Goal: Task Accomplishment & Management: Manage account settings

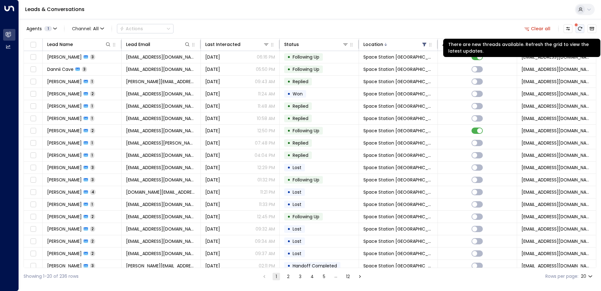
click at [580, 29] on icon "There are new threads available. Refresh the grid to view the latest updates." at bounding box center [580, 28] width 5 height 5
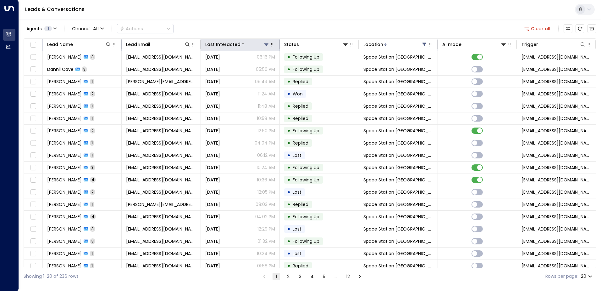
click at [247, 44] on div at bounding box center [255, 44] width 29 height 6
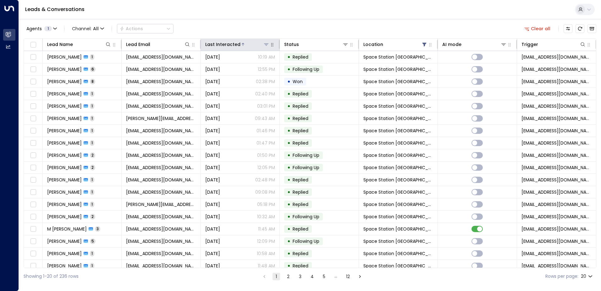
click at [247, 44] on div at bounding box center [255, 44] width 29 height 6
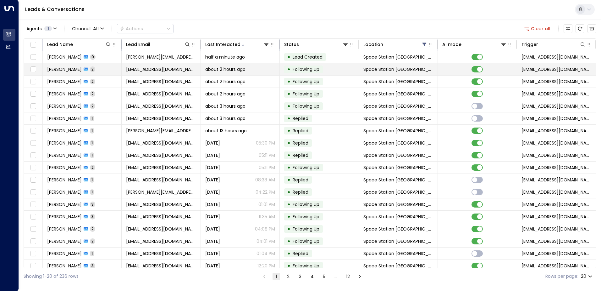
click at [60, 69] on span "[PERSON_NAME]" at bounding box center [64, 69] width 35 height 6
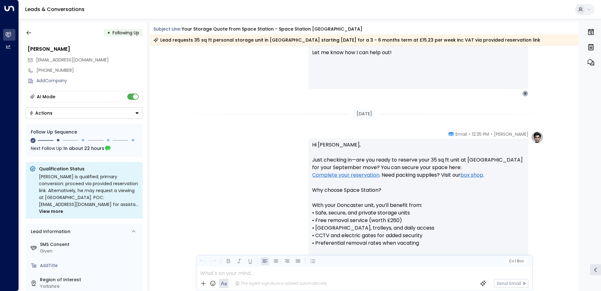
scroll to position [240, 0]
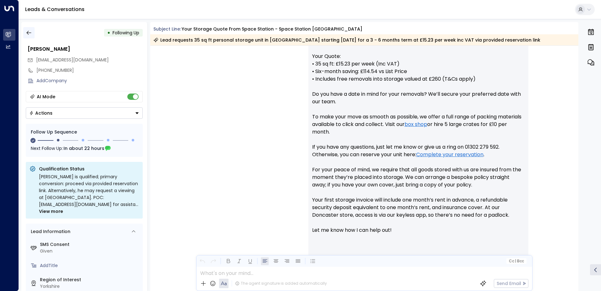
click at [26, 34] on icon "button" at bounding box center [29, 33] width 6 height 6
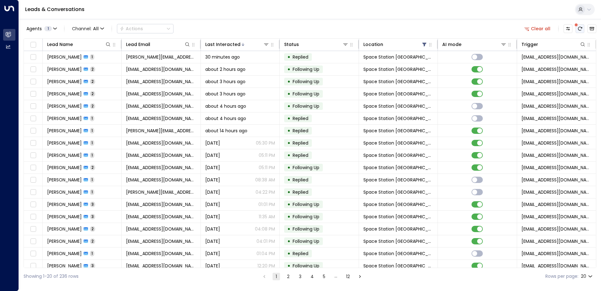
click at [580, 30] on icon "There are new threads available. Refresh the grid to view the latest updates." at bounding box center [580, 29] width 4 height 4
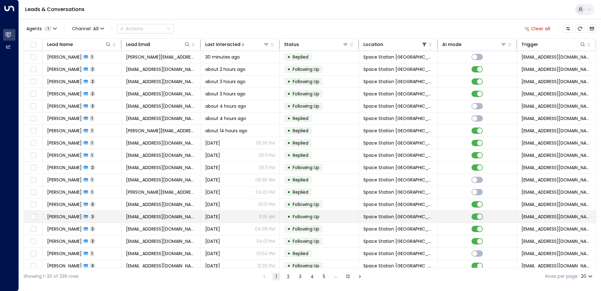
scroll to position [31, 0]
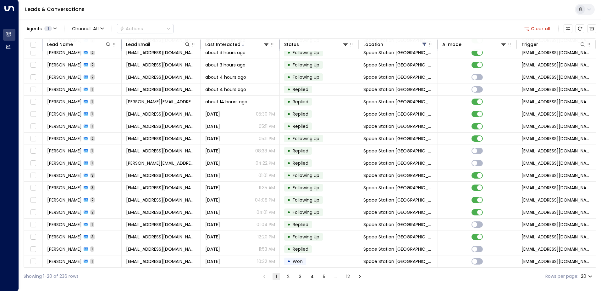
click at [287, 276] on button "2" at bounding box center [289, 276] width 8 height 8
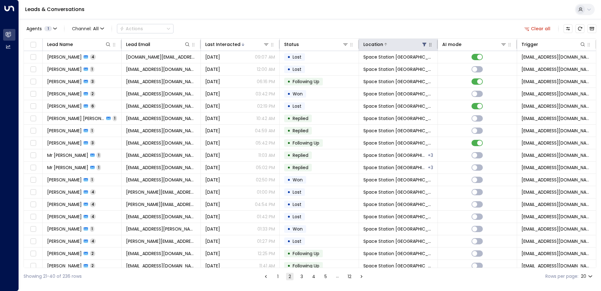
click at [424, 46] on icon at bounding box center [424, 44] width 5 height 5
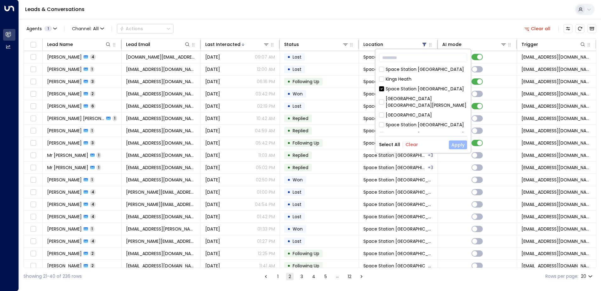
click at [459, 144] on button "Apply" at bounding box center [458, 144] width 18 height 9
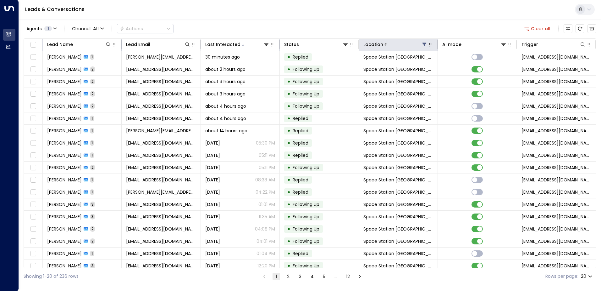
click at [416, 48] on div "Location" at bounding box center [395, 45] width 64 height 8
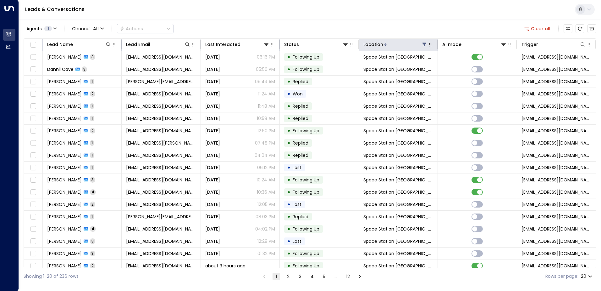
click at [416, 48] on div "Location" at bounding box center [395, 45] width 64 height 8
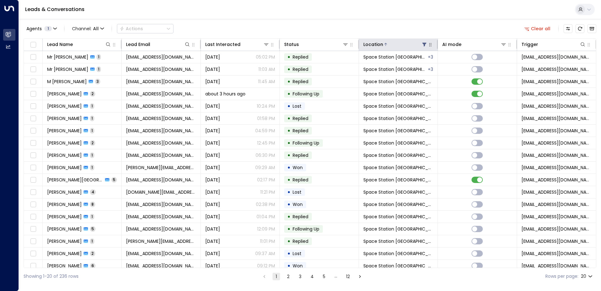
click at [416, 48] on div "Location" at bounding box center [395, 45] width 64 height 8
